Goal: Task Accomplishment & Management: Manage account settings

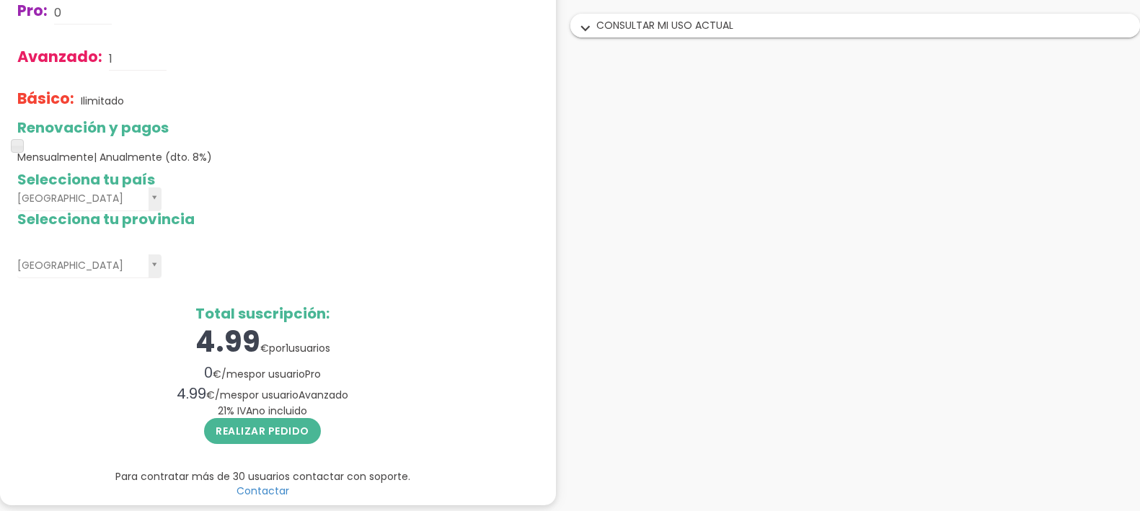
scroll to position [99, 0]
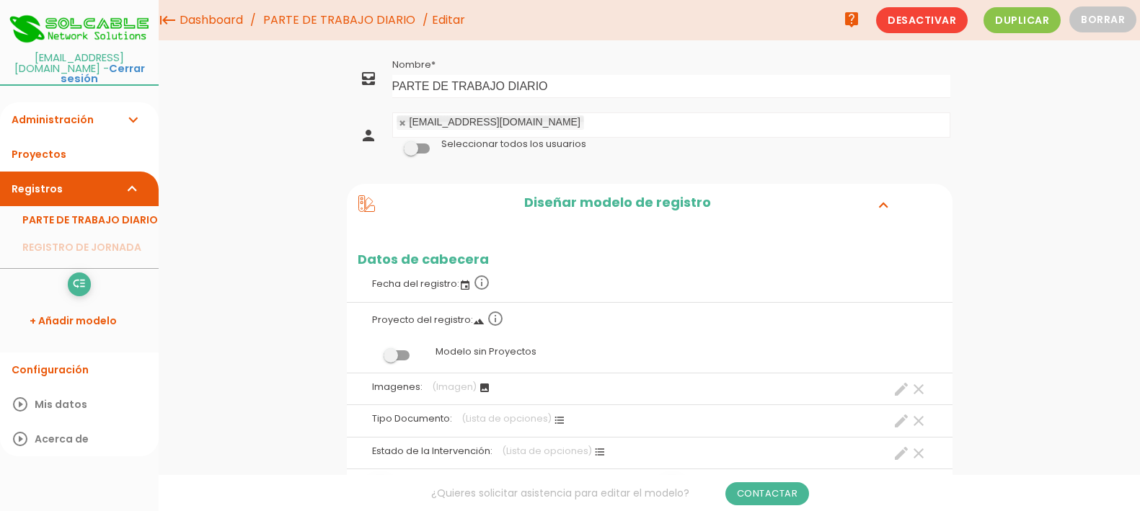
click at [919, 127] on ul "[EMAIL_ADDRESS][DOMAIN_NAME]" at bounding box center [671, 125] width 556 height 24
drag, startPoint x: 767, startPoint y: 193, endPoint x: 675, endPoint y: 195, distance: 91.6
click at [588, 127] on ul "solcable@gmail.com" at bounding box center [671, 125] width 556 height 24
